Goal: Navigation & Orientation: Find specific page/section

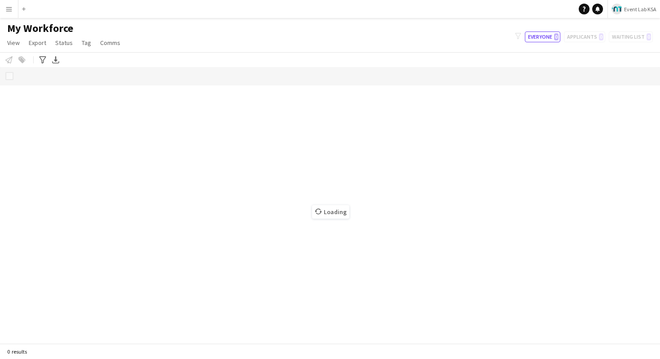
click at [9, 8] on app-icon "Menu" at bounding box center [8, 8] width 7 height 7
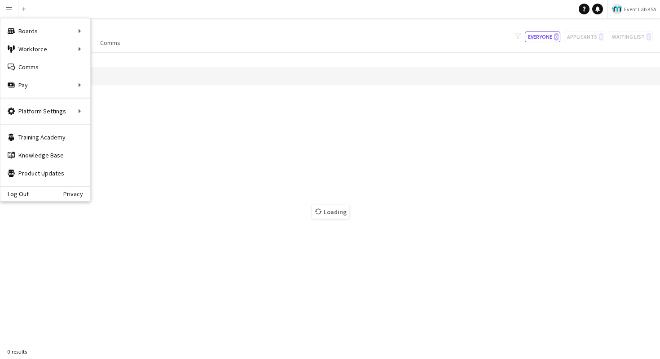
click at [9, 12] on app-icon "Menu" at bounding box center [8, 8] width 7 height 7
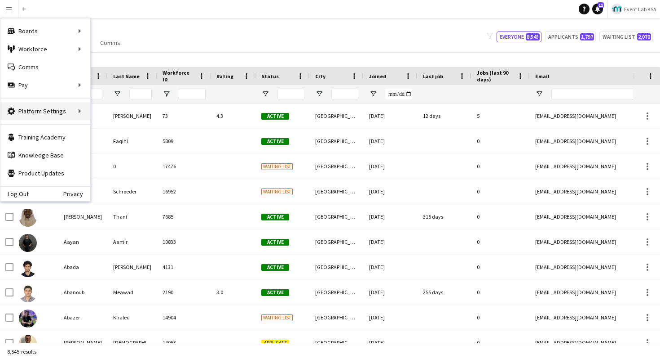
type input "**********"
click at [582, 9] on icon "Help" at bounding box center [584, 8] width 5 height 5
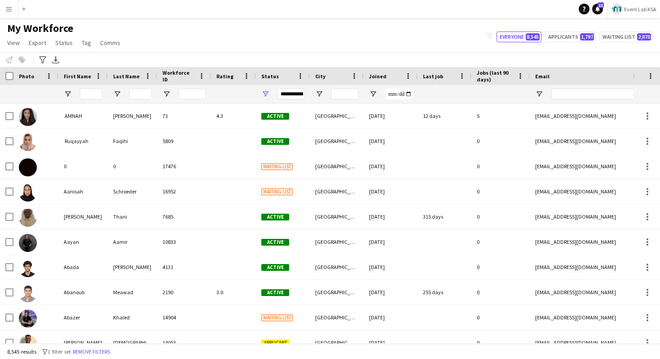
click at [354, 40] on div "My Workforce View Views Default view R4ven New view Update view Delete view Edi…" at bounding box center [330, 37] width 660 height 31
click at [368, 29] on div "My Workforce View Views Default view R4ven New view Update view Delete view Edi…" at bounding box center [330, 37] width 660 height 31
click at [5, 43] on link "View" at bounding box center [14, 43] width 20 height 12
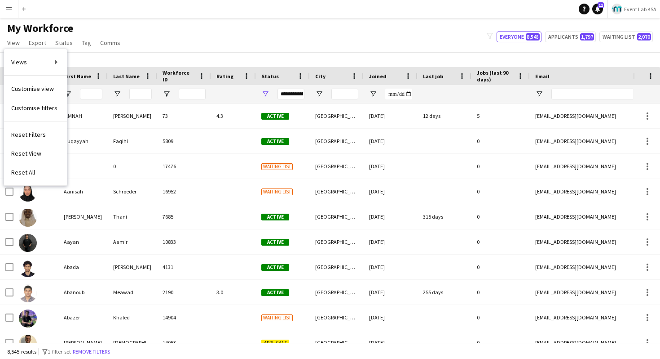
click at [4, 15] on button "Menu" at bounding box center [9, 9] width 18 height 18
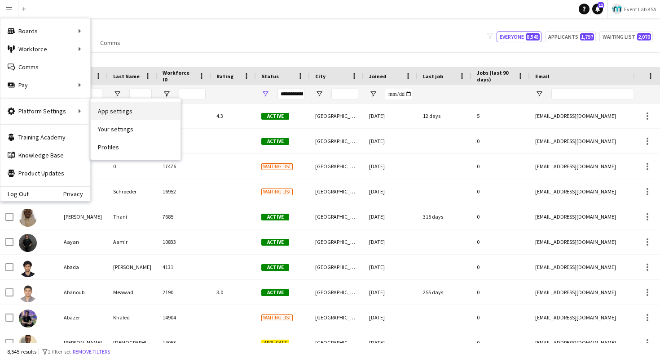
click at [102, 107] on link "App settings" at bounding box center [136, 111] width 90 height 18
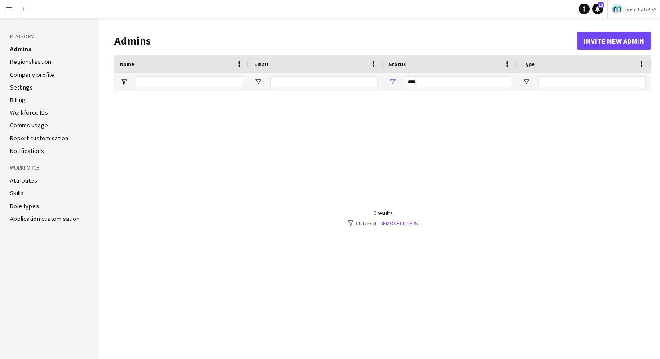
click at [20, 205] on link "Role types" at bounding box center [24, 206] width 29 height 8
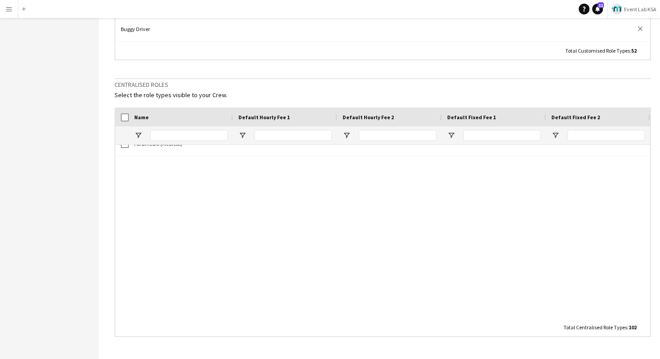
scroll to position [1220, 0]
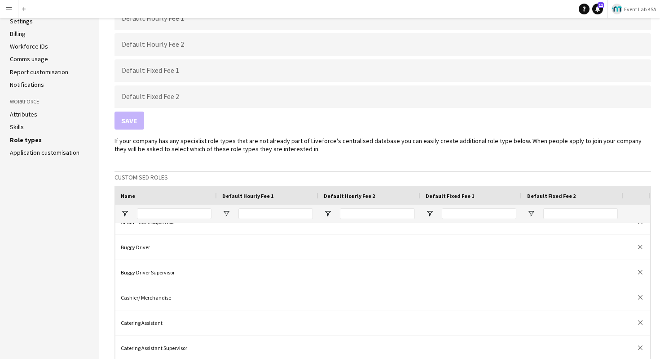
click at [447, 144] on p "If your company has any specialist role types that are not already part of Live…" at bounding box center [383, 145] width 537 height 16
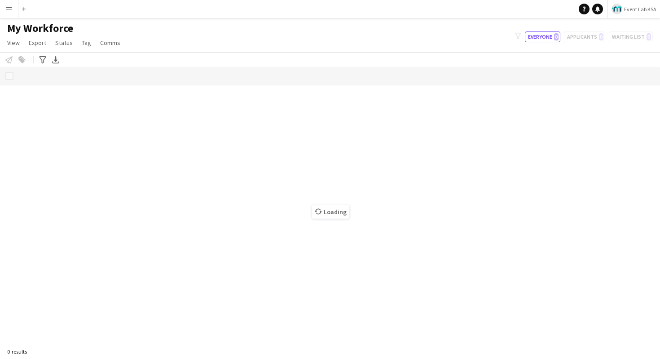
click at [3, 6] on button "Menu" at bounding box center [9, 9] width 18 height 18
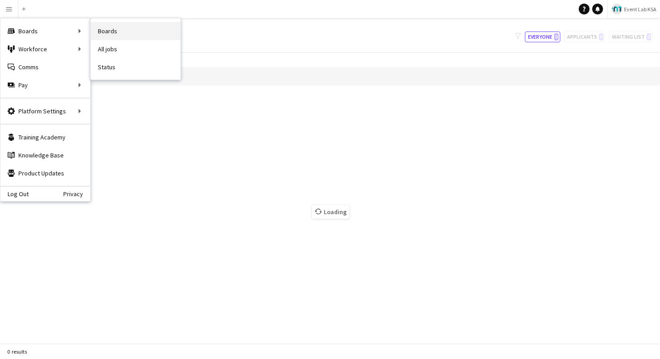
click at [102, 32] on link "Boards" at bounding box center [136, 31] width 90 height 18
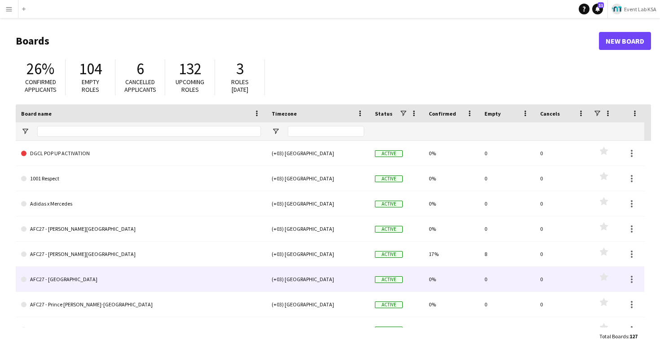
scroll to position [80, 0]
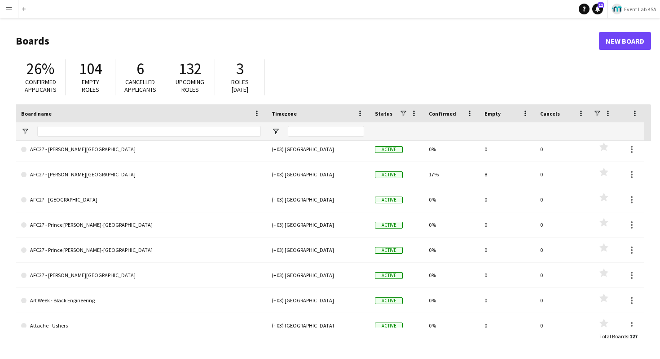
click at [634, 9] on span "Event Lab KSA" at bounding box center [640, 9] width 32 height 7
click at [625, 56] on span "Event Lab [GEOGRAPHIC_DATA]" at bounding box center [650, 59] width 72 height 8
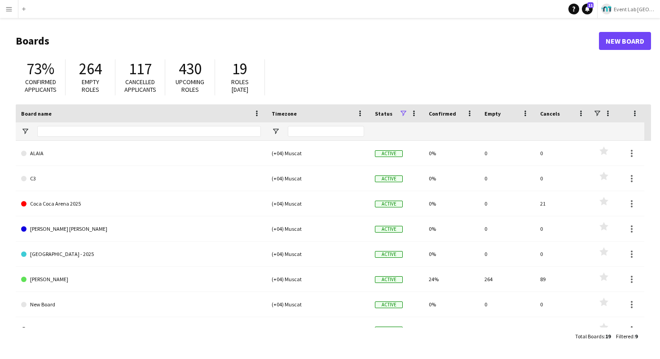
click at [319, 95] on div "73% Confirmed applicants 264 Empty roles 117 Cancelled applicants 430 Upcoming …" at bounding box center [334, 79] width 636 height 49
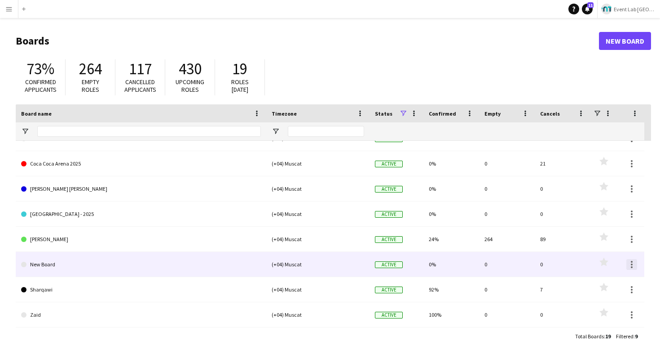
click at [631, 263] on div at bounding box center [632, 264] width 2 height 2
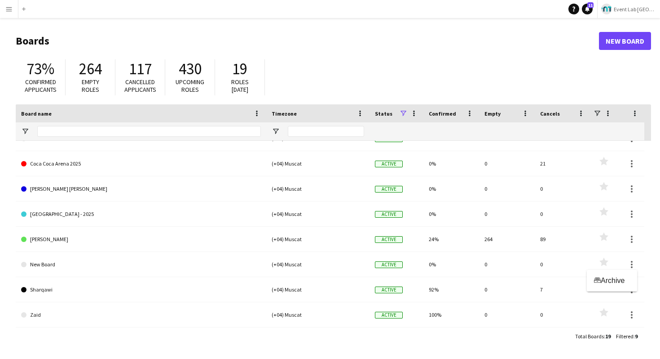
click at [504, 84] on div at bounding box center [330, 179] width 660 height 359
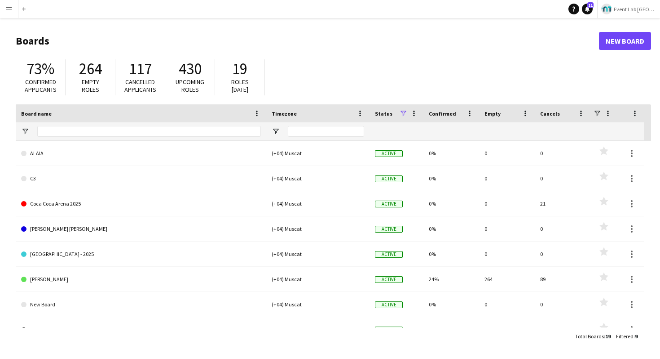
click at [367, 61] on div "73% Confirmed applicants 264 Empty roles 117 Cancelled applicants 430 Upcoming …" at bounding box center [334, 79] width 636 height 49
